Goal: Information Seeking & Learning: Learn about a topic

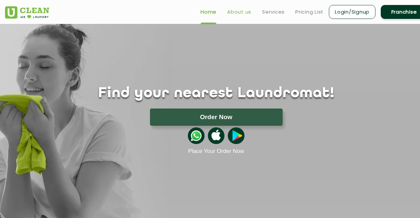
click at [233, 12] on link "About us" at bounding box center [239, 12] width 24 height 8
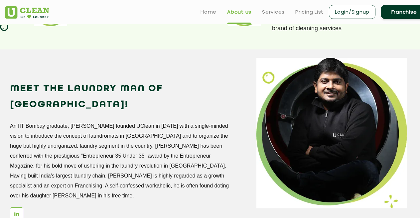
scroll to position [532, 0]
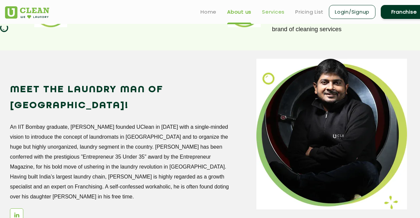
click at [275, 13] on link "Services" at bounding box center [273, 12] width 23 height 8
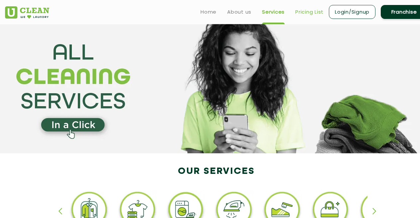
click at [312, 14] on link "Pricing List" at bounding box center [309, 12] width 28 height 8
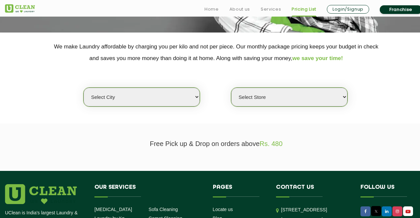
scroll to position [133, 0]
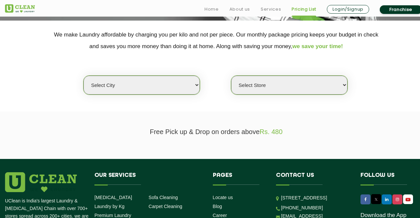
click at [193, 87] on select "Select city [GEOGRAPHIC_DATA] [GEOGRAPHIC_DATA] [GEOGRAPHIC_DATA] [GEOGRAPHIC_D…" at bounding box center [141, 85] width 116 height 19
select select "17"
click at [83, 76] on select "Select city [GEOGRAPHIC_DATA] [GEOGRAPHIC_DATA] [GEOGRAPHIC_DATA] [GEOGRAPHIC_D…" at bounding box center [141, 85] width 116 height 19
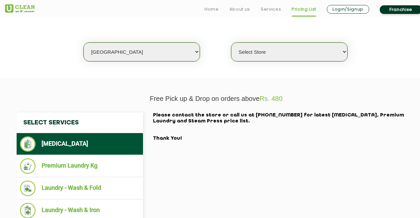
scroll to position [199, 0]
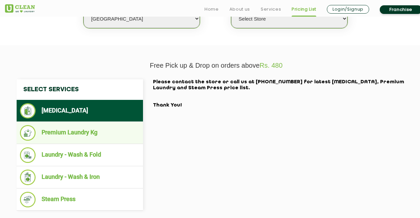
click at [80, 135] on li "Premium Laundry Kg" at bounding box center [80, 133] width 120 height 16
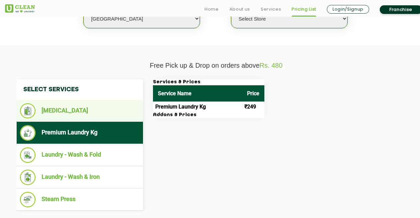
click at [62, 108] on li "[MEDICAL_DATA]" at bounding box center [80, 110] width 120 height 15
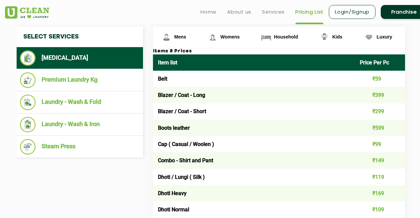
scroll to position [233, 0]
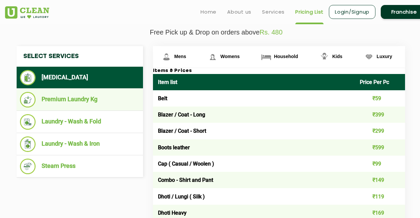
click at [80, 101] on li "Premium Laundry Kg" at bounding box center [80, 100] width 120 height 16
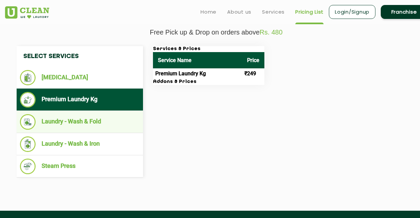
click at [70, 120] on li "Laundry - Wash & Fold" at bounding box center [80, 122] width 120 height 16
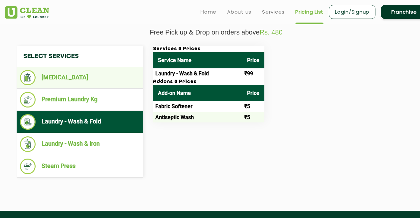
click at [73, 79] on li "[MEDICAL_DATA]" at bounding box center [80, 77] width 120 height 15
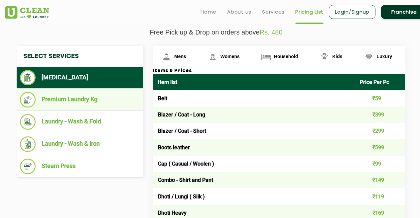
click at [78, 101] on li "Premium Laundry Kg" at bounding box center [80, 100] width 120 height 16
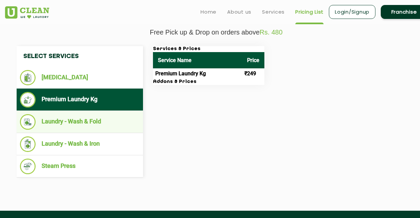
click at [79, 122] on li "Laundry - Wash & Fold" at bounding box center [80, 122] width 120 height 16
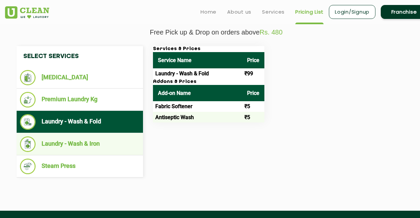
click at [81, 145] on li "Laundry - Wash & Iron" at bounding box center [80, 145] width 120 height 16
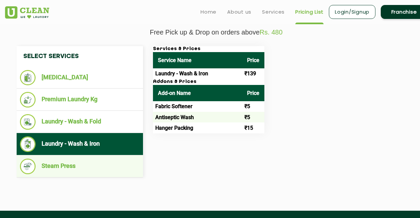
click at [70, 168] on li "Steam Press" at bounding box center [80, 167] width 120 height 16
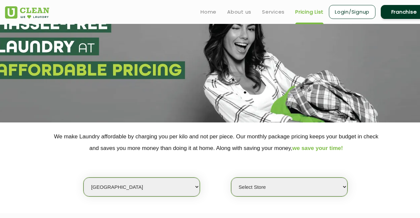
scroll to position [0, 0]
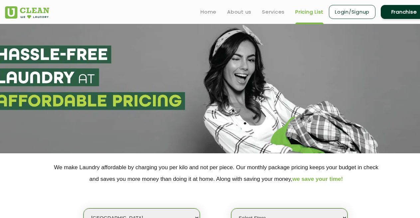
click at [395, 11] on link "Franchise" at bounding box center [403, 12] width 47 height 14
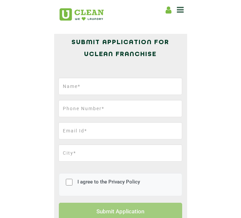
drag, startPoint x: 48, startPoint y: 25, endPoint x: 197, endPoint y: 28, distance: 149.2
click at [196, 27] on header "Home About us Franchise Services [MEDICAL_DATA] Laundry by Kg Premium Laundry S…" at bounding box center [120, 14] width 241 height 28
